Goal: Download file/media

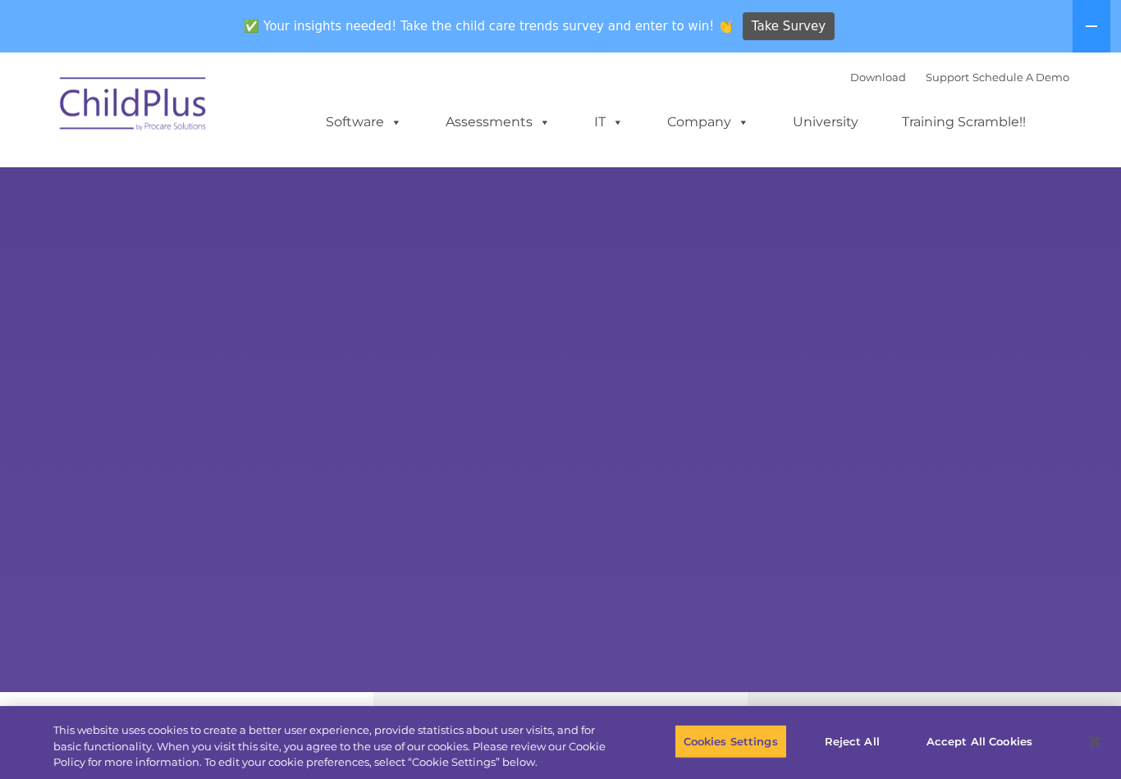
select select "MEDIUM"
click at [1087, 26] on icon at bounding box center [1090, 26] width 11 height 2
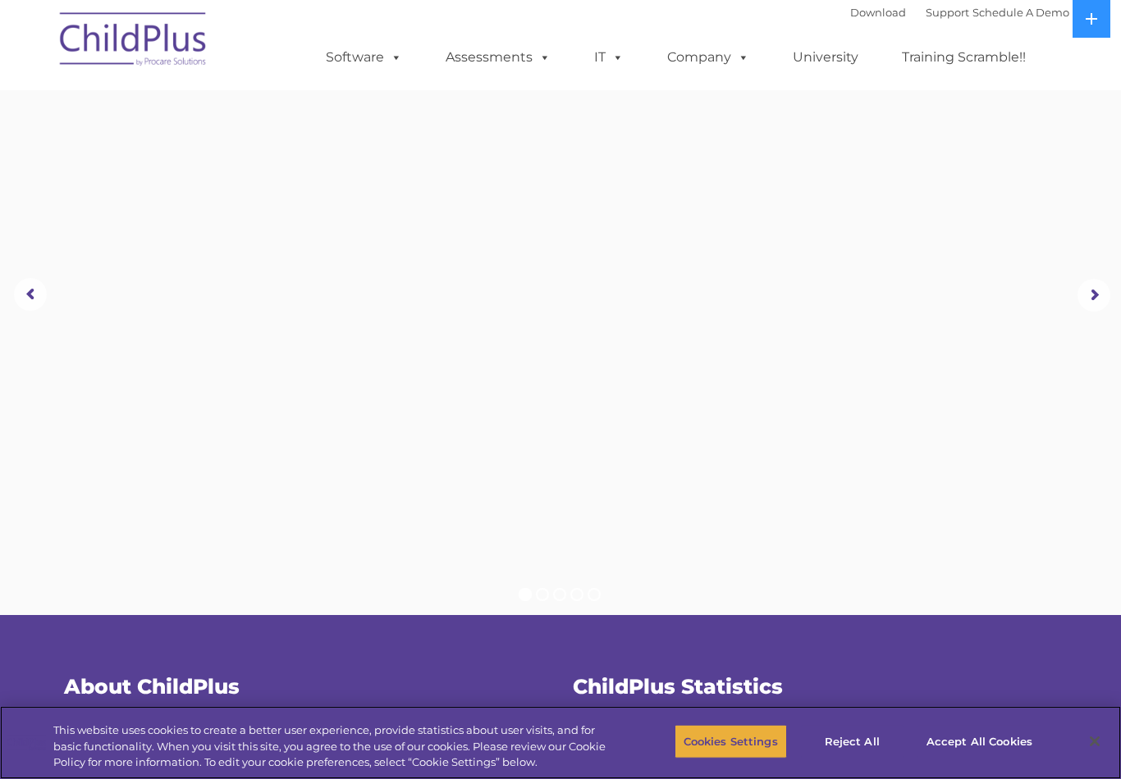
click at [734, 728] on button "Cookies Settings" at bounding box center [730, 741] width 112 height 34
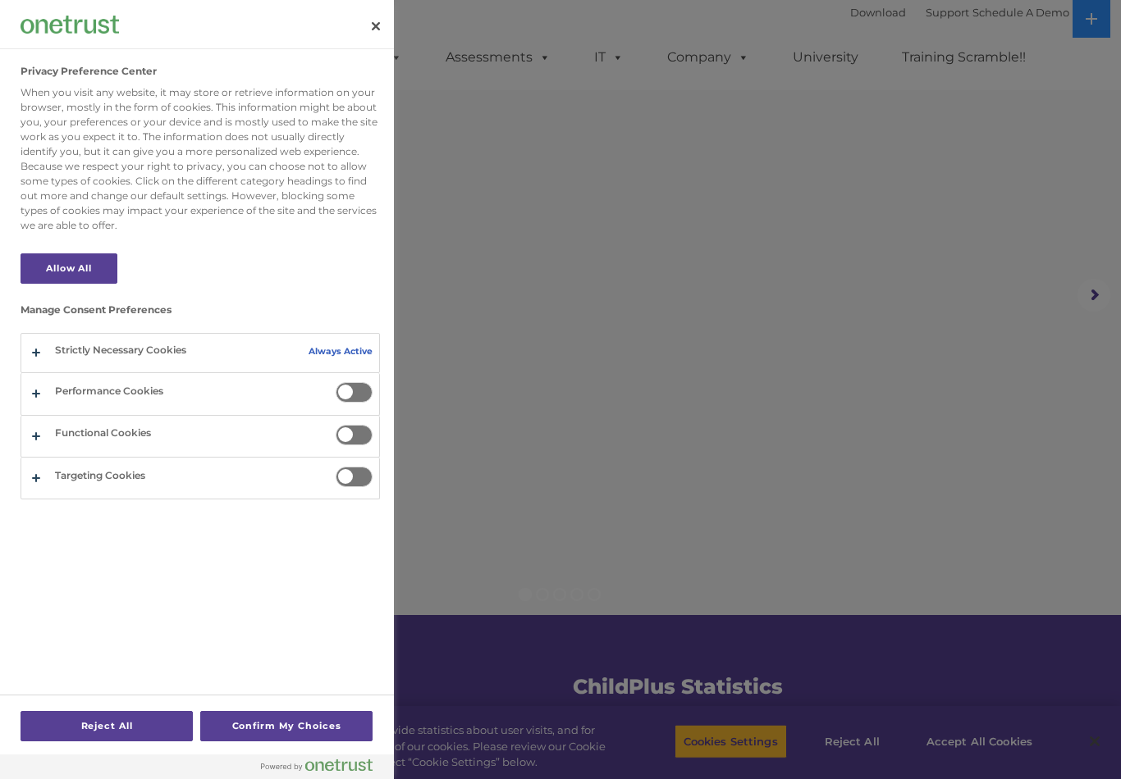
click at [619, 382] on div at bounding box center [560, 389] width 1121 height 779
click at [383, 31] on button "Close" at bounding box center [376, 26] width 36 height 36
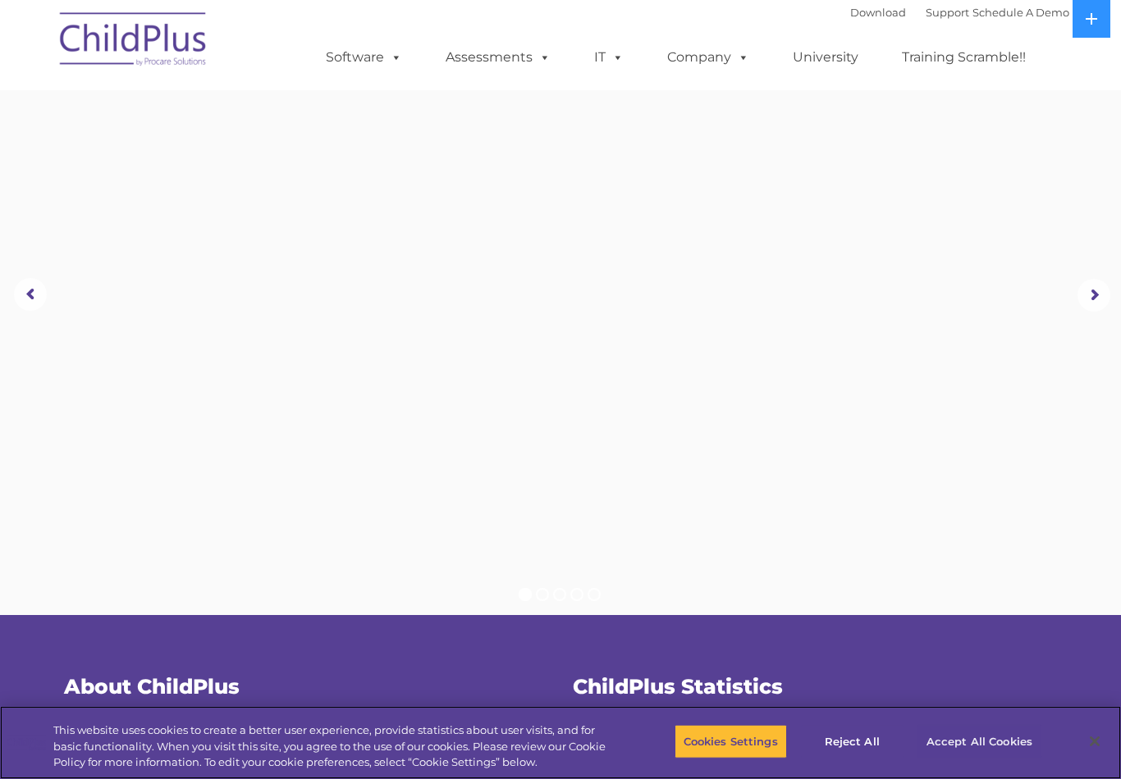
click at [976, 730] on button "Accept All Cookies" at bounding box center [979, 741] width 124 height 34
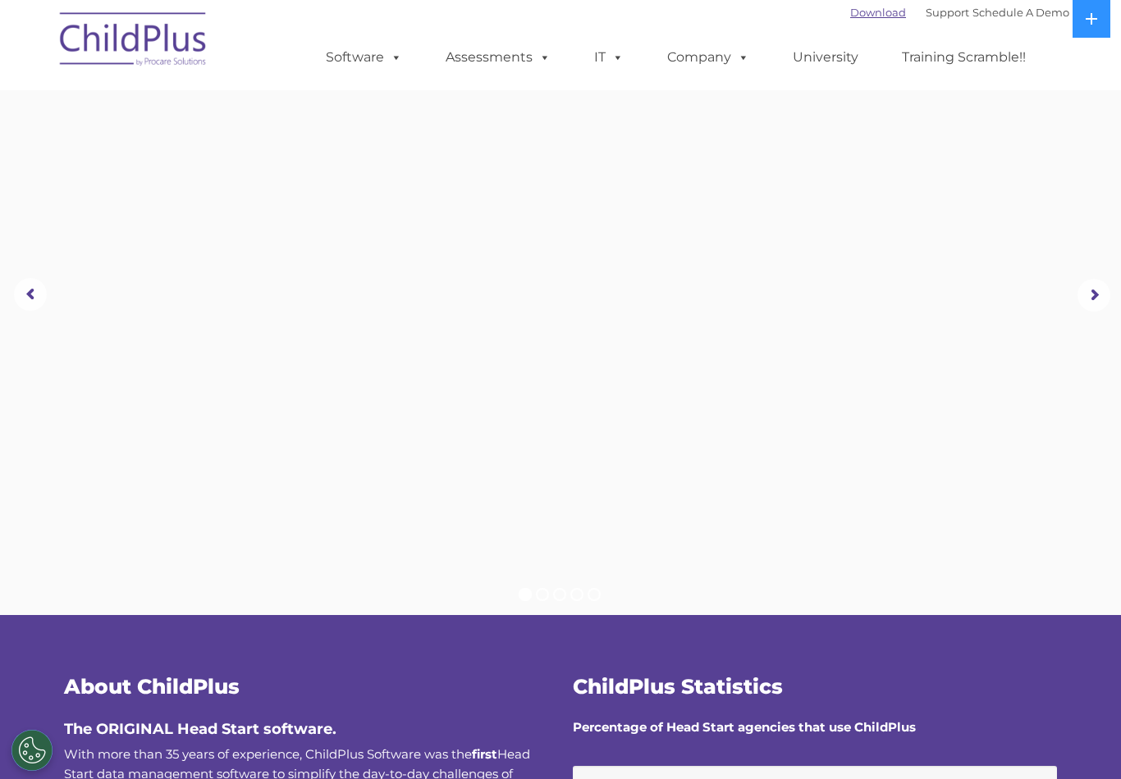
click at [850, 14] on link "Download" at bounding box center [878, 12] width 56 height 13
